Goal: Information Seeking & Learning: Learn about a topic

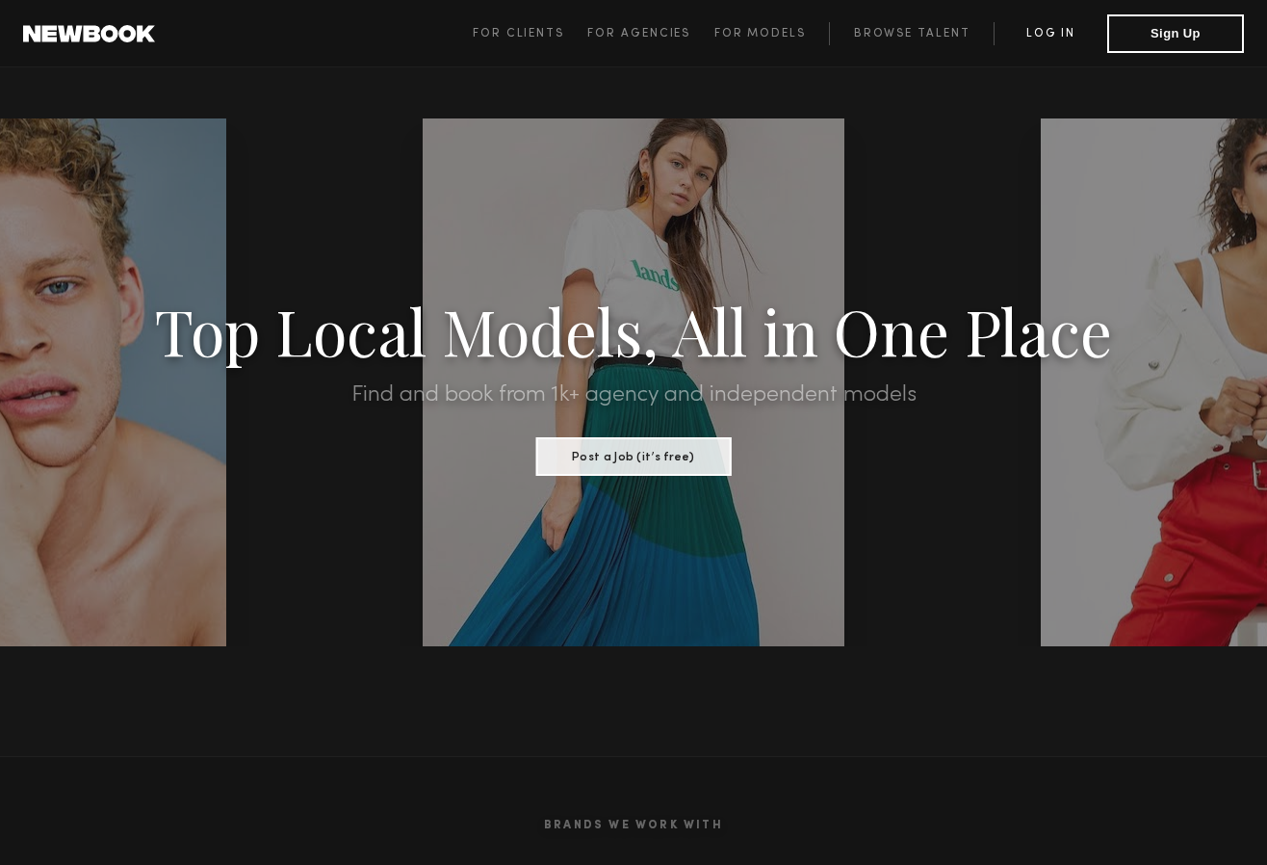
click at [1066, 31] on link "Log in" at bounding box center [1051, 33] width 114 height 23
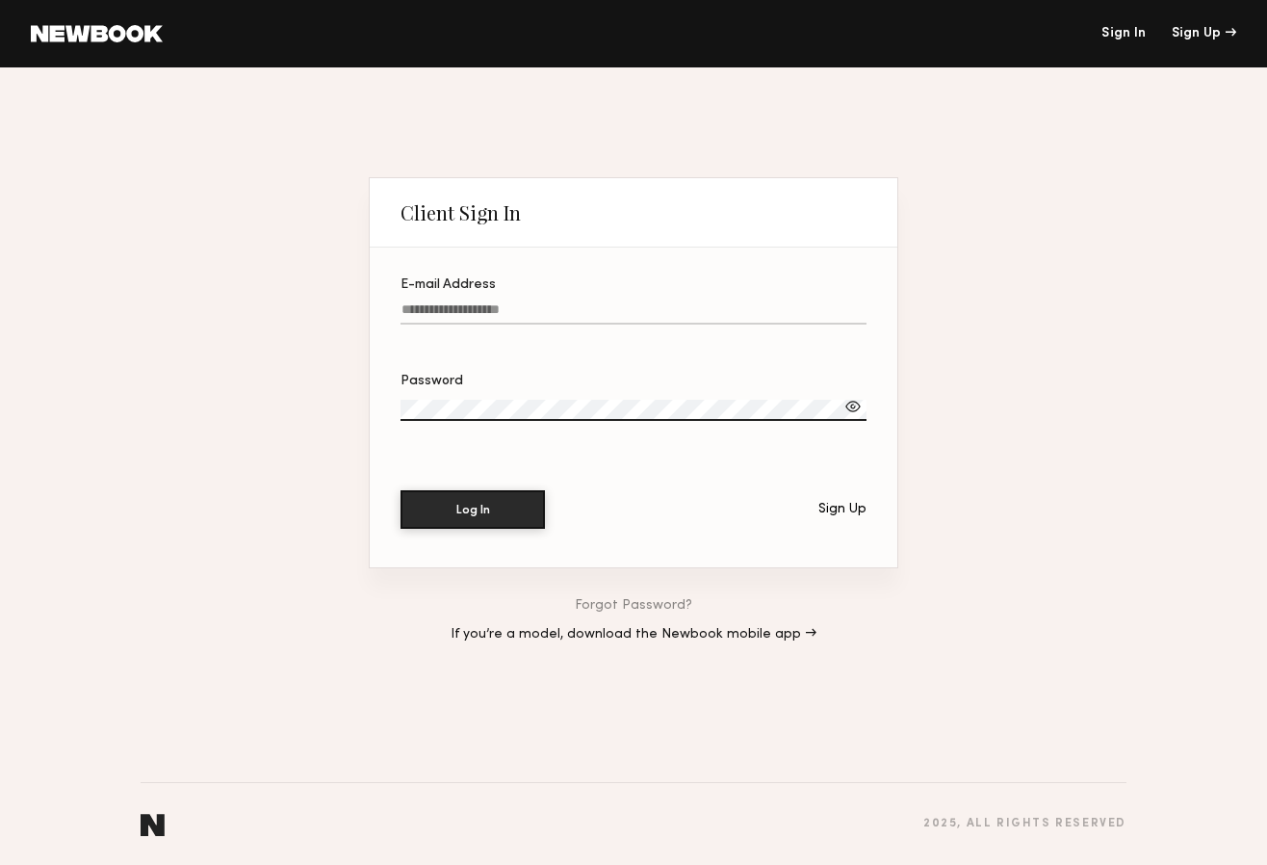
type input "**********"
click at [491, 507] on button "Log In" at bounding box center [473, 508] width 144 height 39
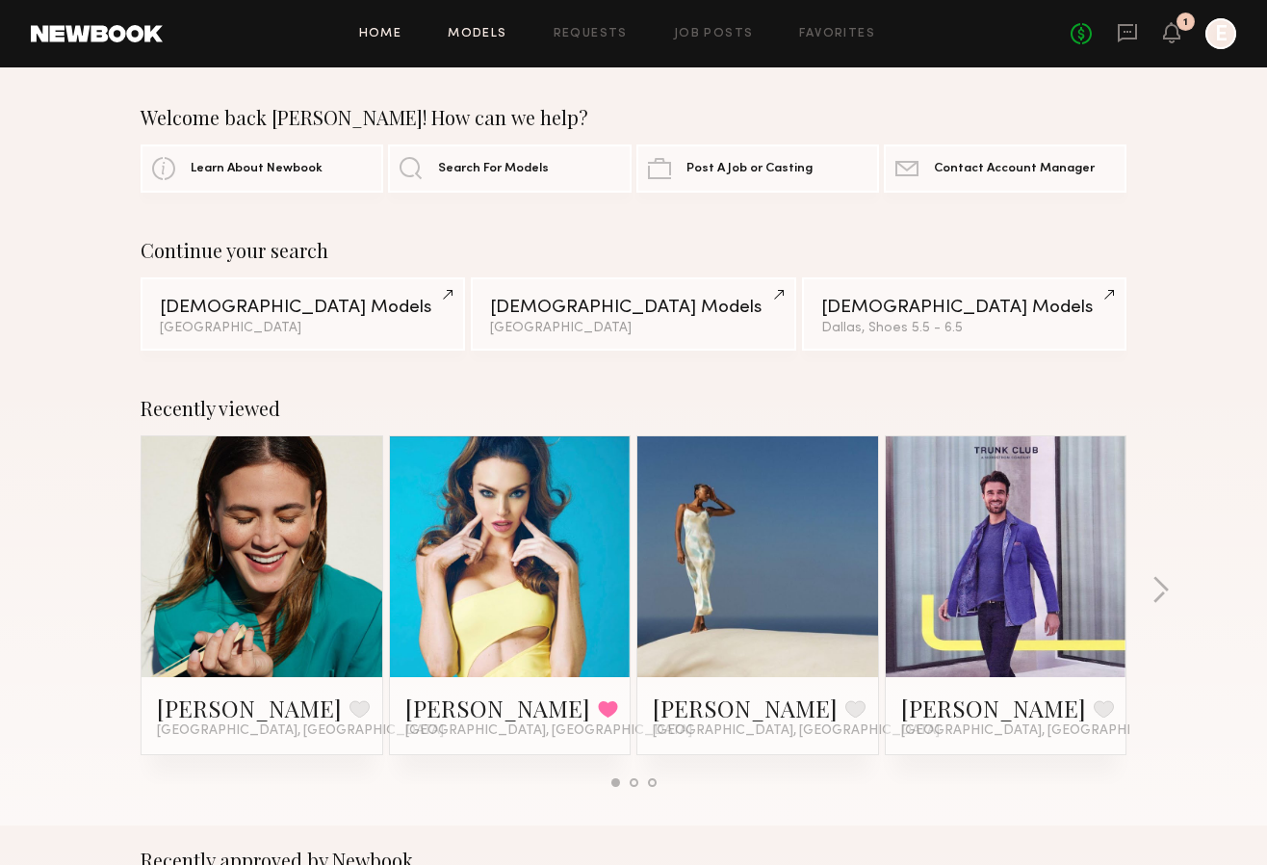
click at [489, 30] on link "Models" at bounding box center [477, 34] width 59 height 13
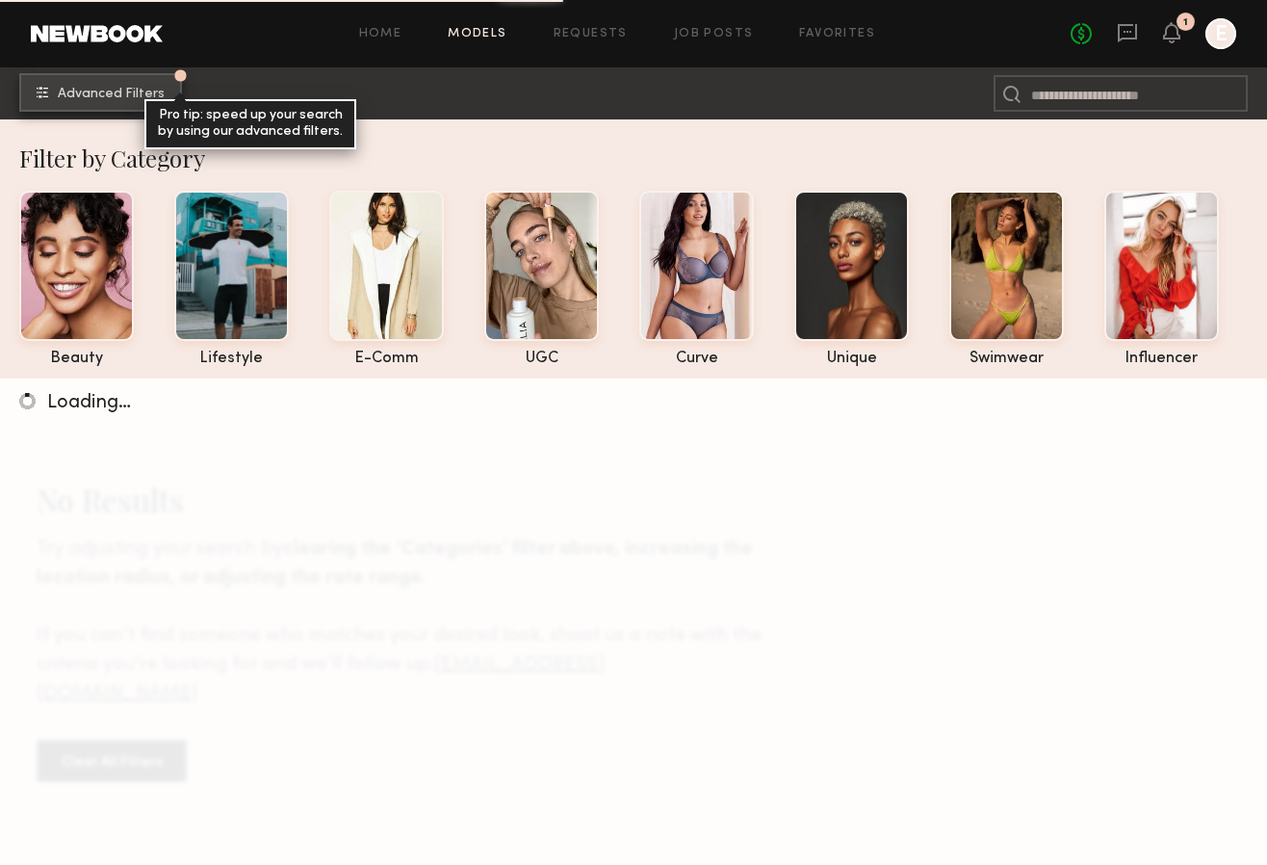
click at [126, 90] on span "Advanced Filters" at bounding box center [111, 94] width 107 height 13
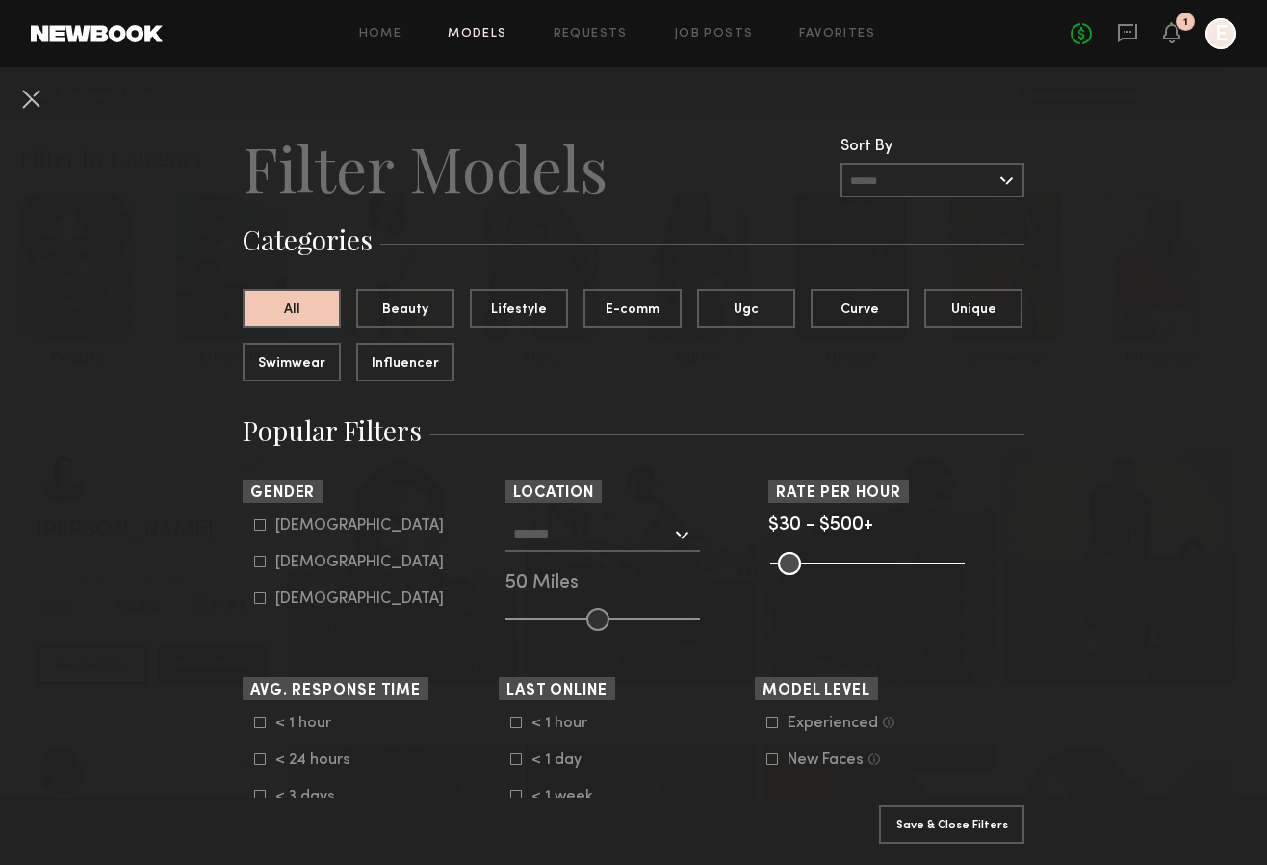
click at [591, 528] on input "text" at bounding box center [592, 533] width 158 height 33
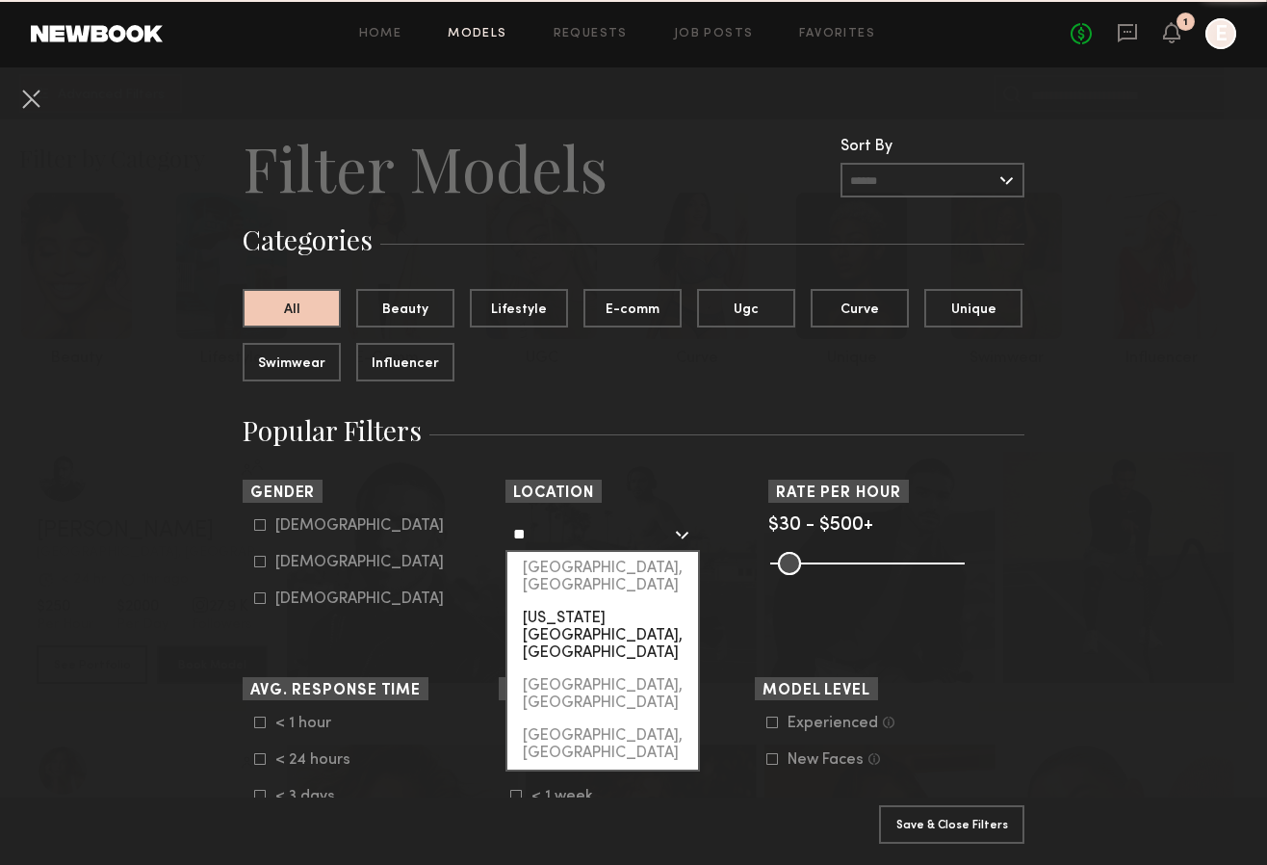
type input "*"
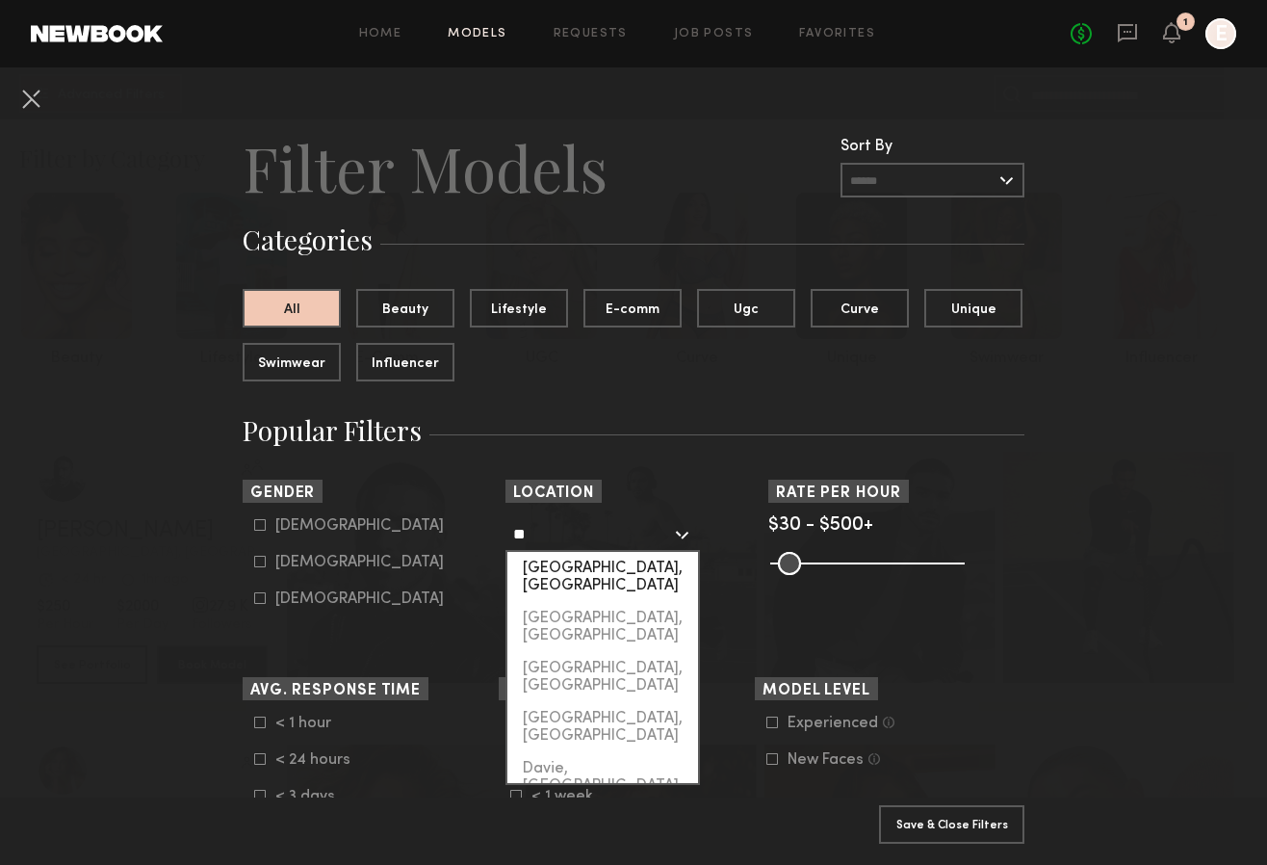
click at [592, 567] on div "[GEOGRAPHIC_DATA], [GEOGRAPHIC_DATA]" at bounding box center [602, 577] width 191 height 50
type input "**********"
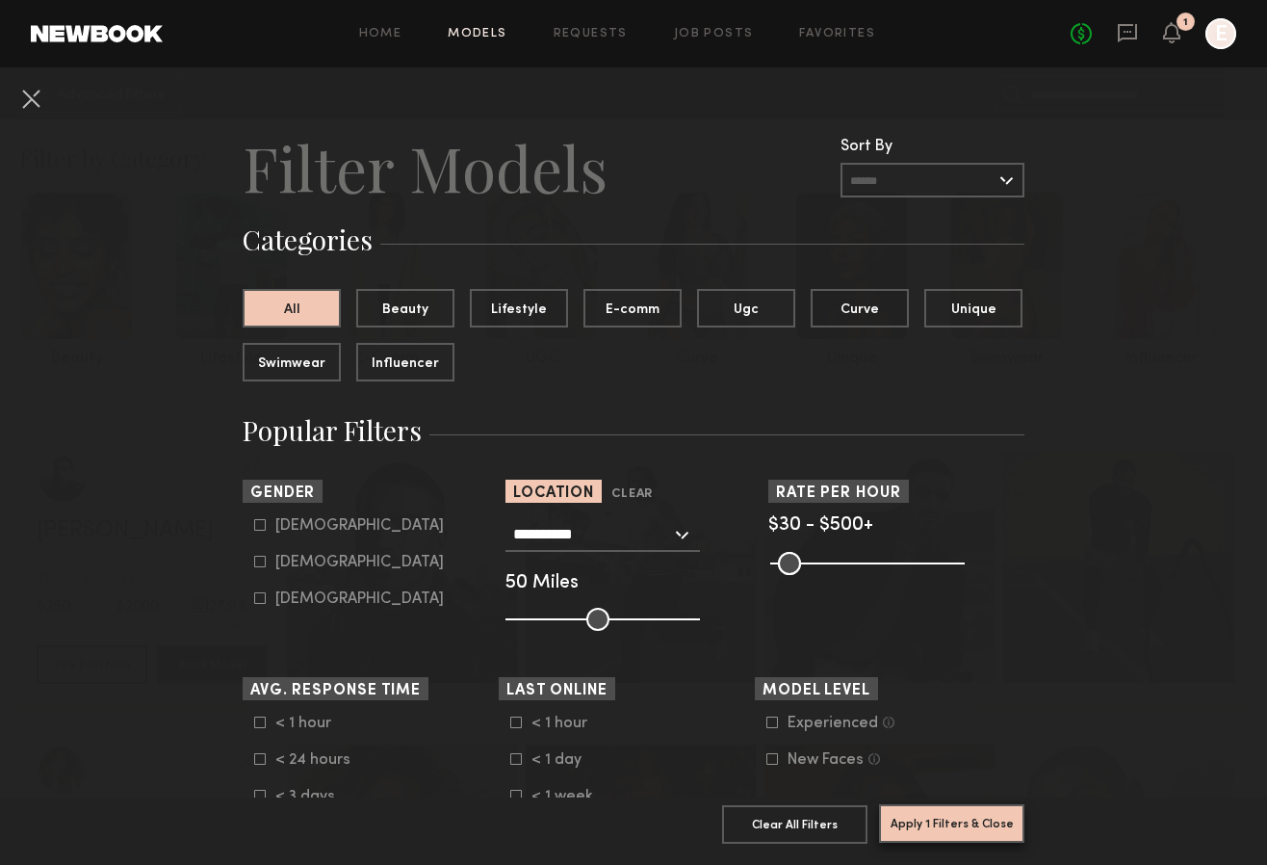
click at [982, 820] on button "Apply 1 Filters & Close" at bounding box center [951, 823] width 145 height 39
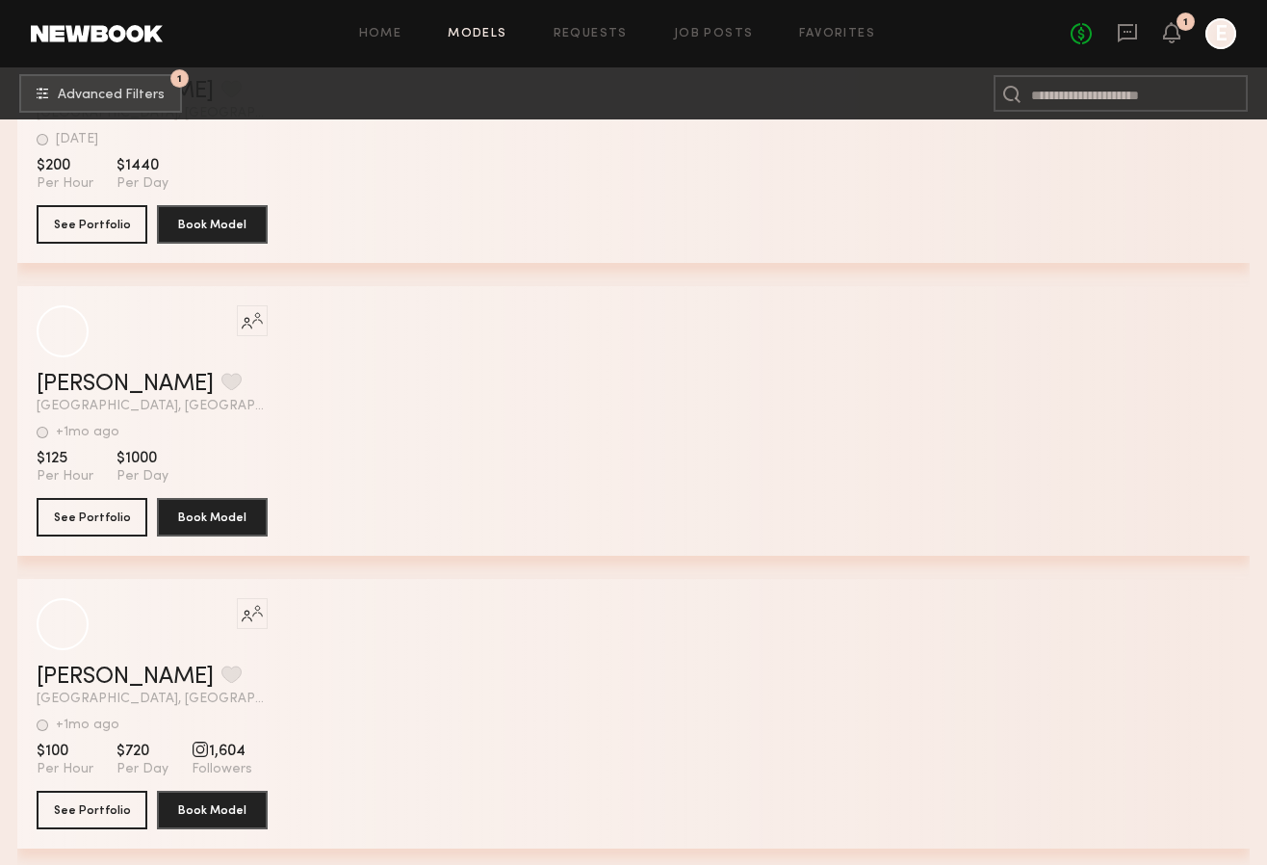
scroll to position [20493, 0]
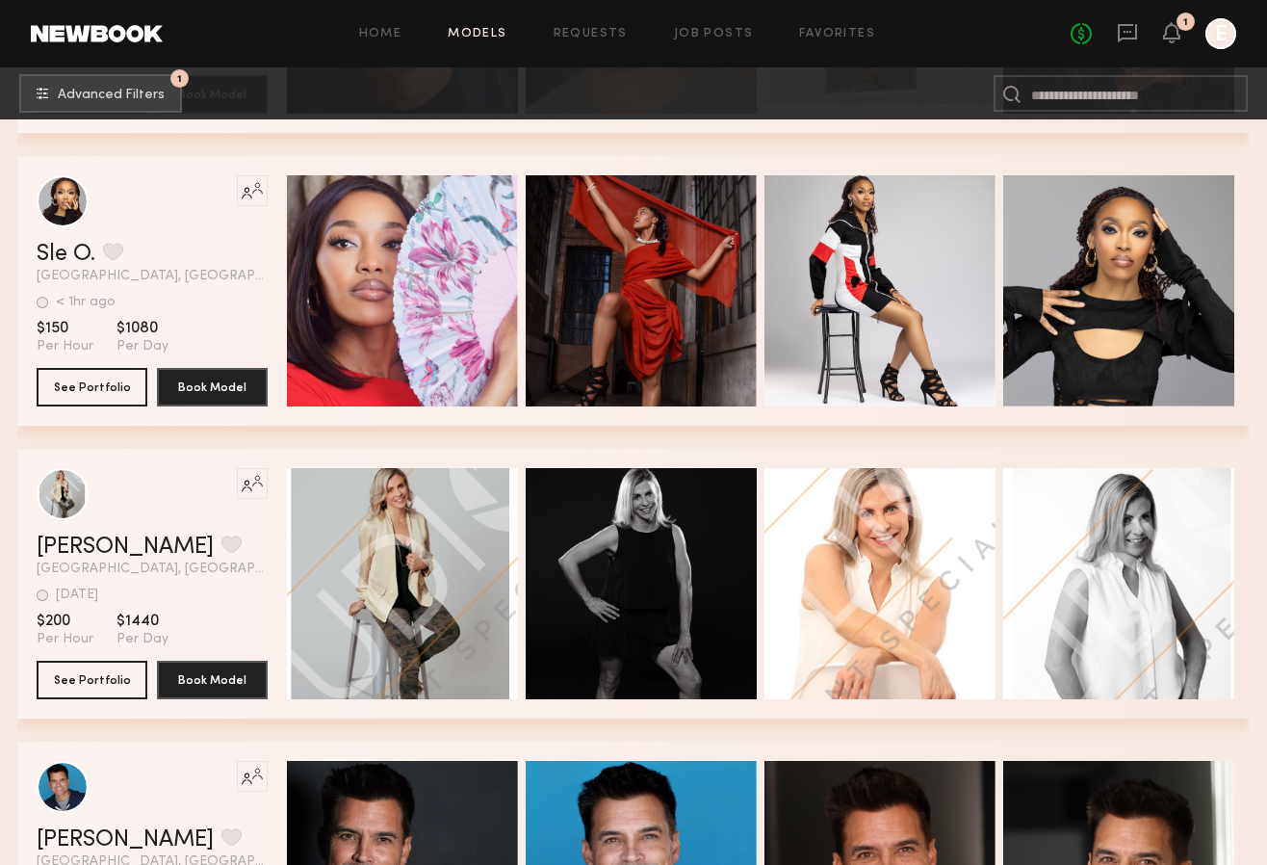
click at [910, 1] on header "Home Models Requests Job Posts Favorites Sign Out No fees up to $5,000 1 E" at bounding box center [633, 33] width 1267 height 67
